Goal: Transaction & Acquisition: Purchase product/service

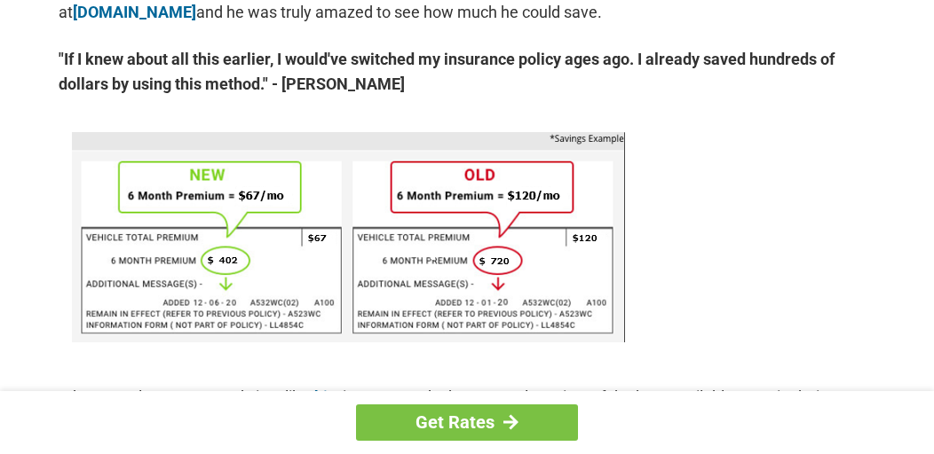
scroll to position [1154, 0]
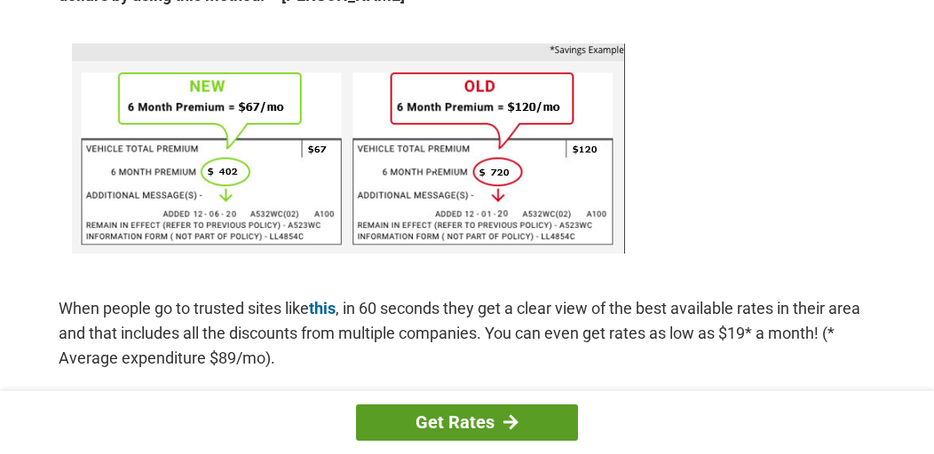
click at [472, 416] on link "Get Rates" at bounding box center [467, 423] width 222 height 36
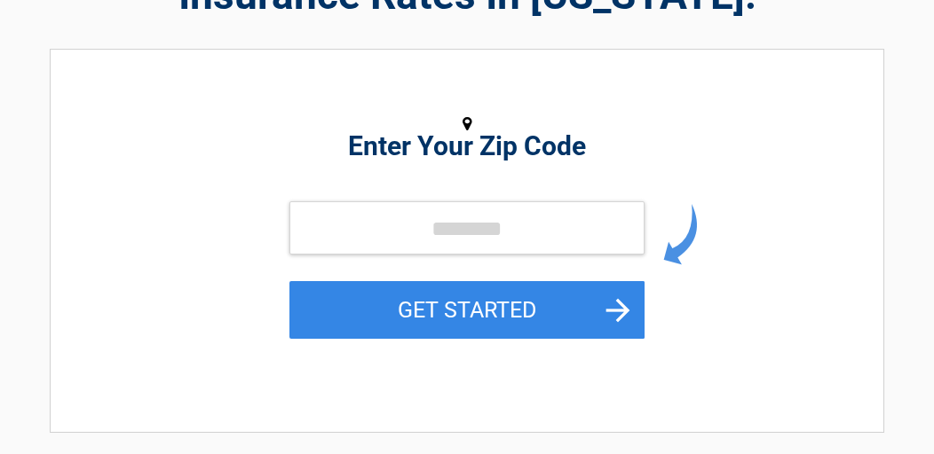
scroll to position [178, 0]
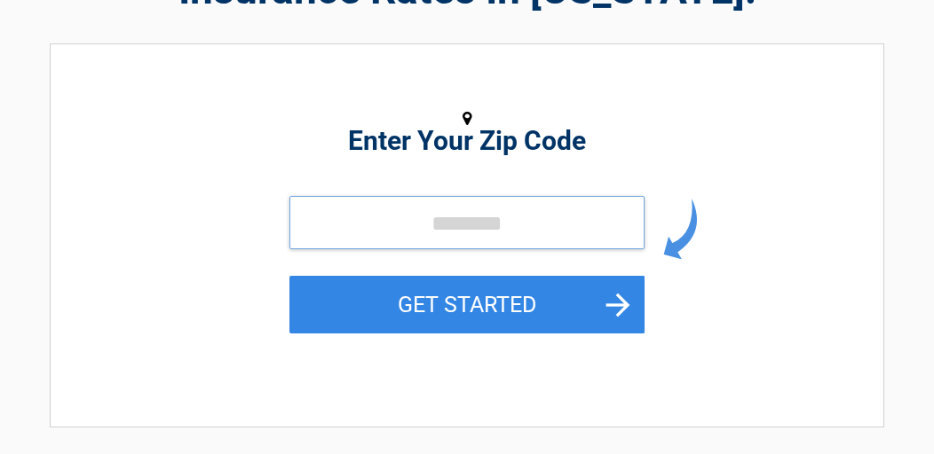
click at [490, 225] on input "tel" at bounding box center [466, 222] width 355 height 53
type input "*****"
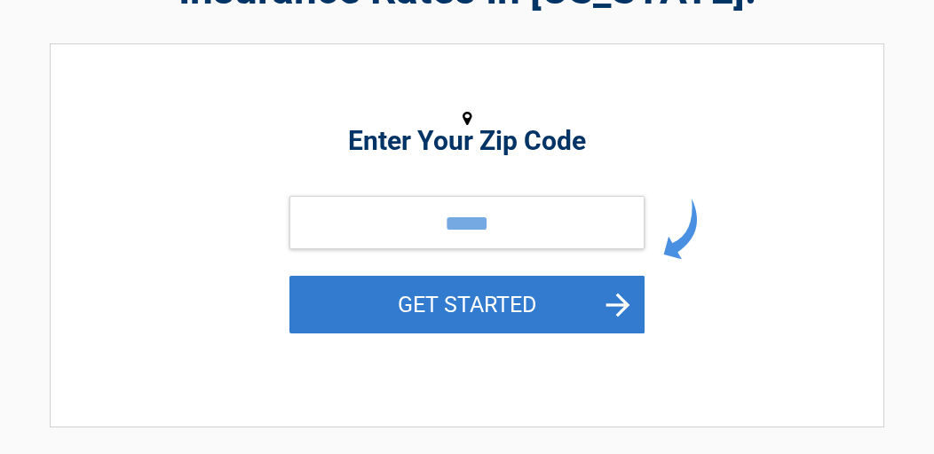
click at [492, 303] on button "GET STARTED" at bounding box center [466, 305] width 355 height 58
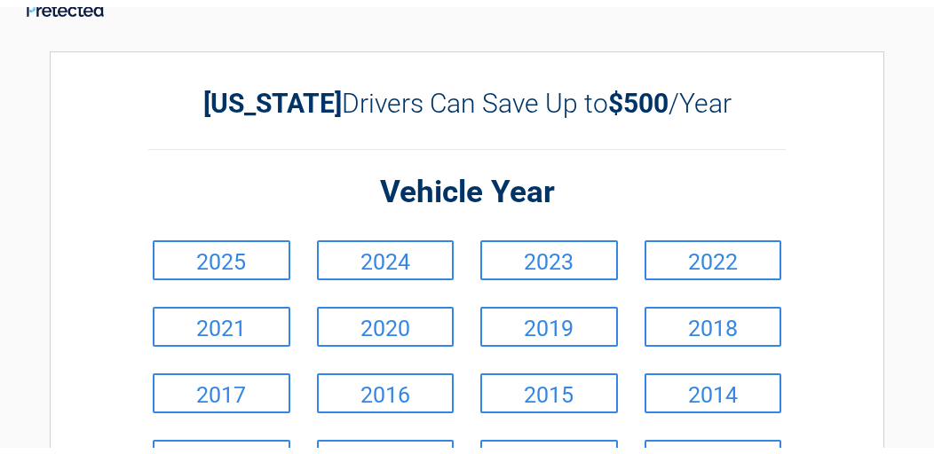
scroll to position [0, 0]
